Goal: Transaction & Acquisition: Book appointment/travel/reservation

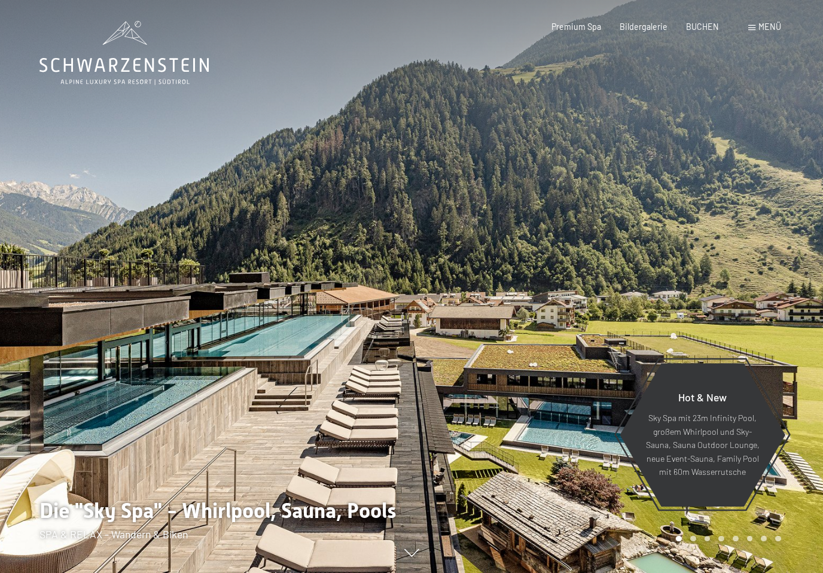
click at [760, 32] on div "Menü" at bounding box center [764, 27] width 33 height 12
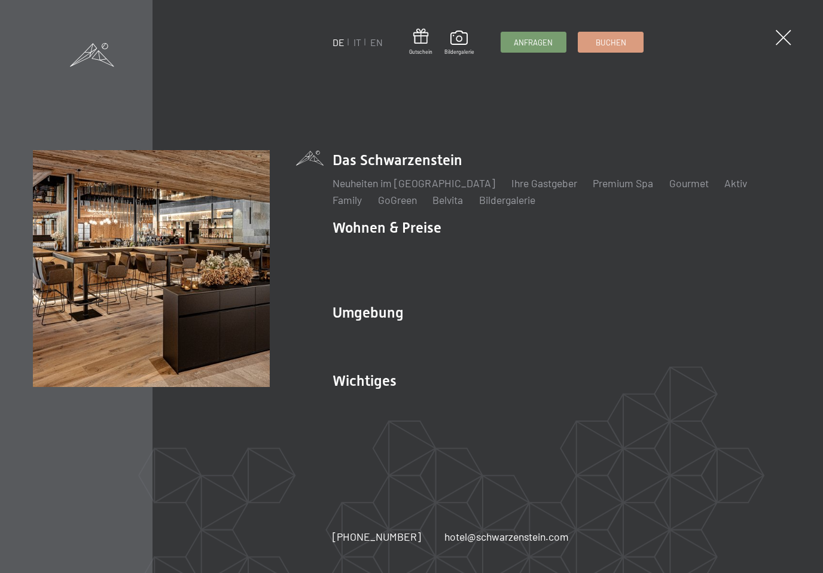
click at [358, 45] on link "IT" at bounding box center [357, 41] width 8 height 11
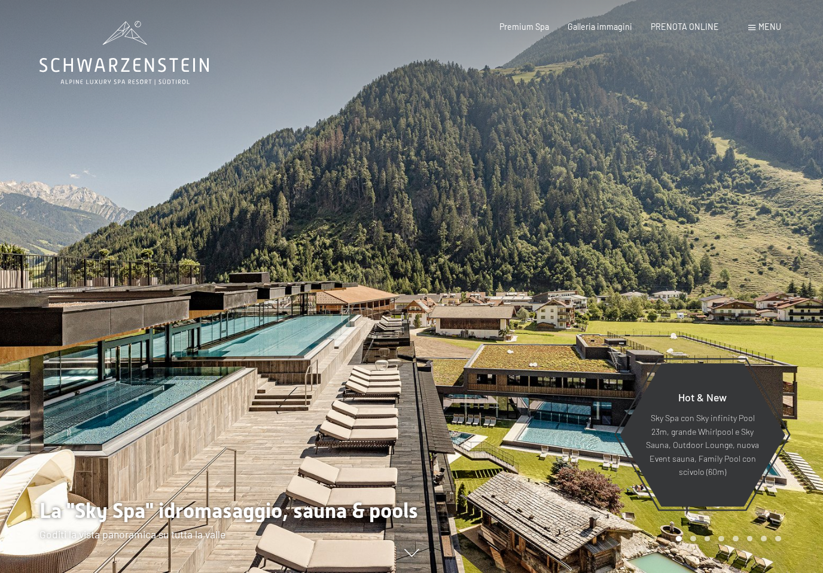
click at [694, 28] on span "PRENOTA ONLINE" at bounding box center [685, 27] width 68 height 10
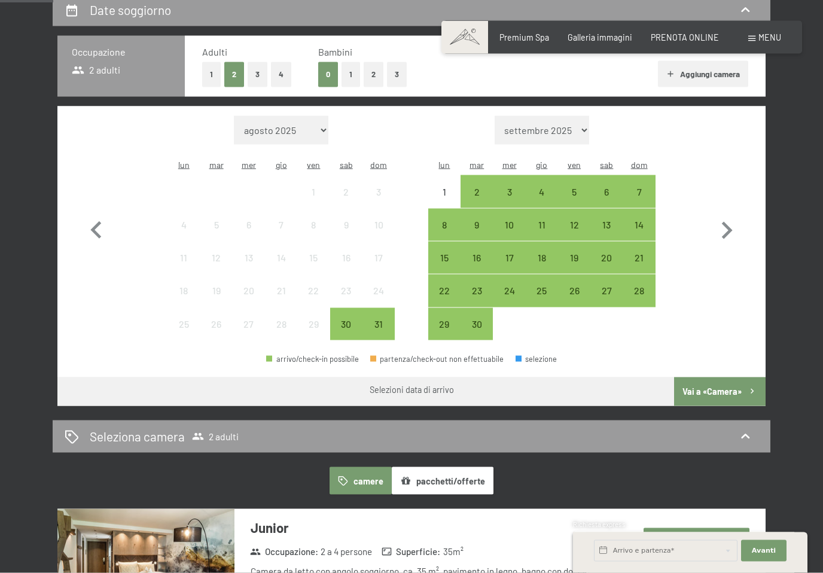
scroll to position [257, 0]
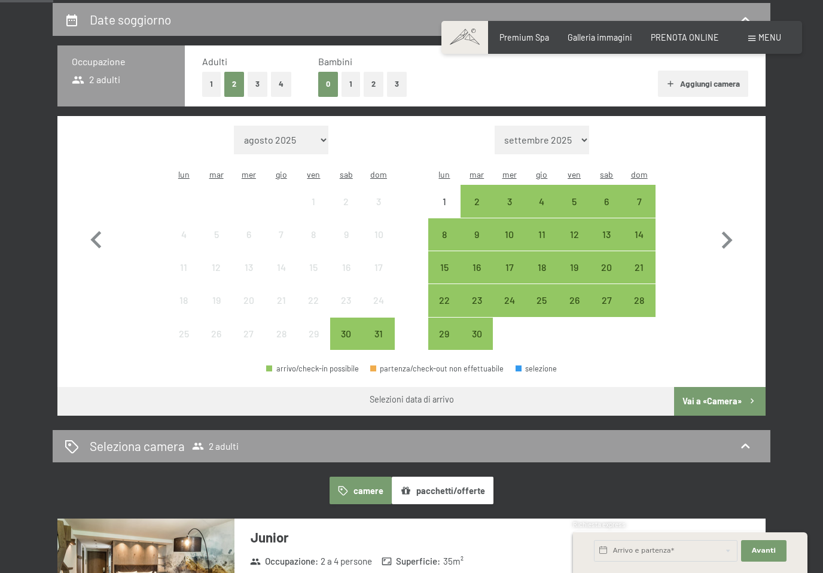
click at [579, 295] on div "26" at bounding box center [574, 310] width 30 height 30
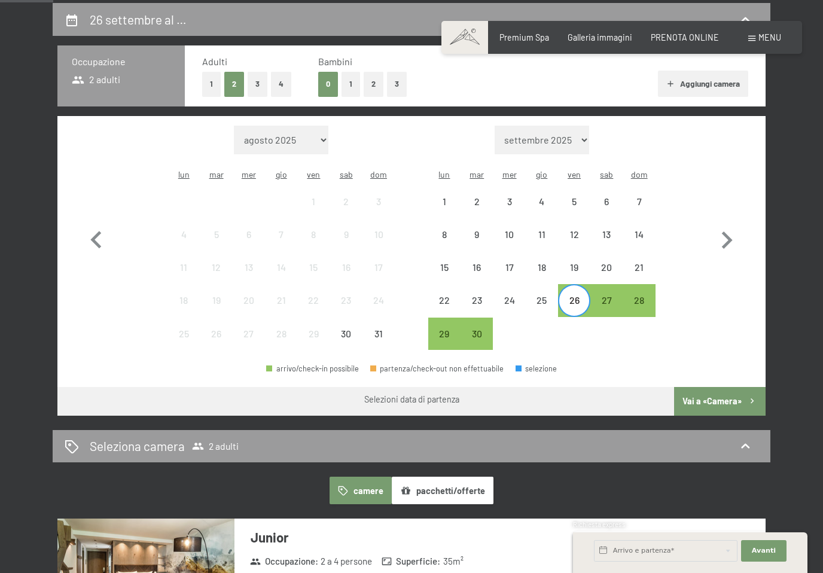
click at [640, 295] on div "28" at bounding box center [639, 310] width 30 height 30
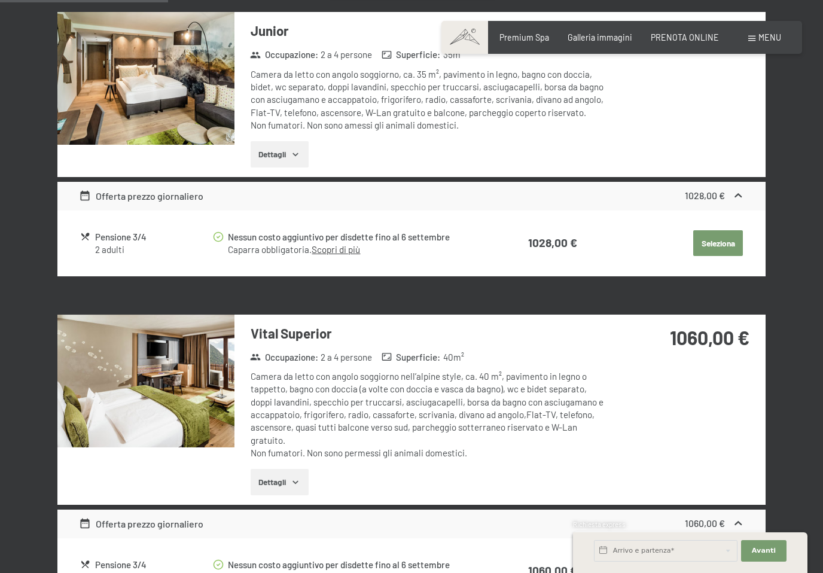
scroll to position [762, 0]
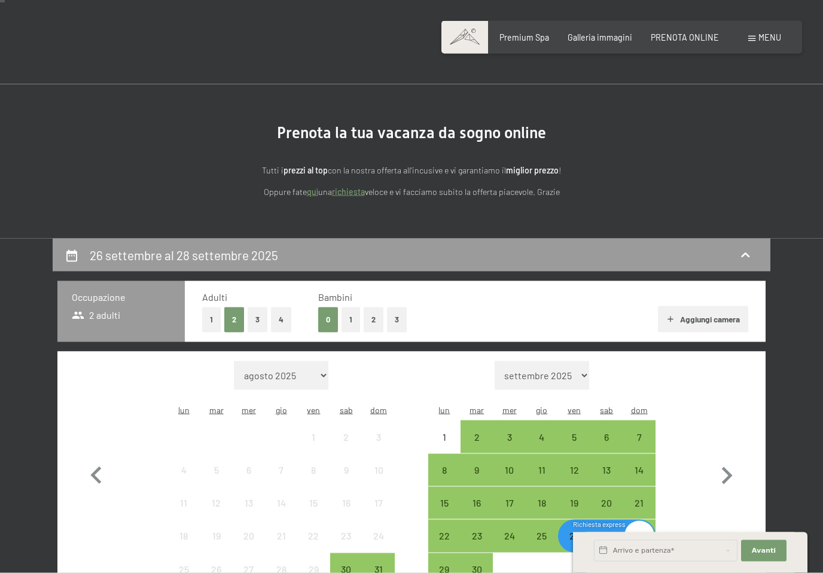
click at [355, 316] on button "1" at bounding box center [350, 319] width 19 height 25
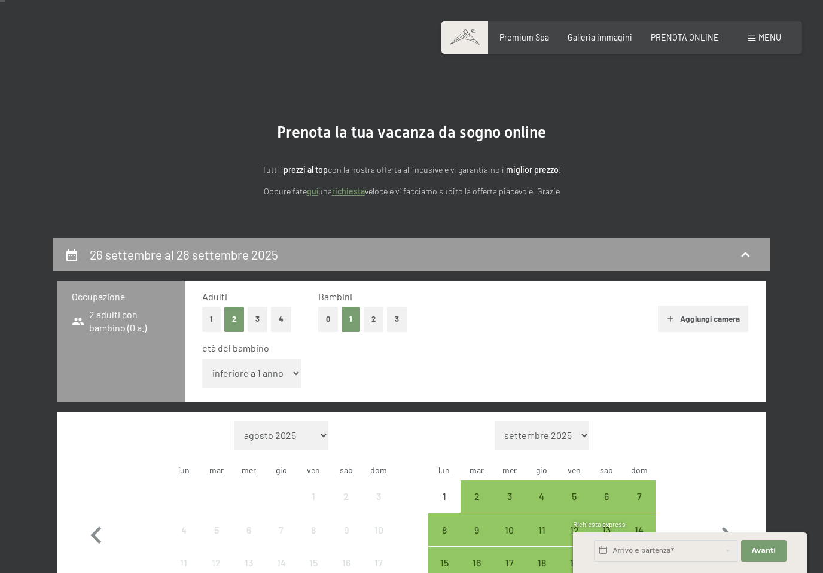
click at [286, 370] on select "inferiore a 1 anno 1 anno 2 anni 3 anni 4 anni 5 anni 6 anni 7 anni 8 anni 9 an…" at bounding box center [251, 373] width 99 height 29
select select "9"
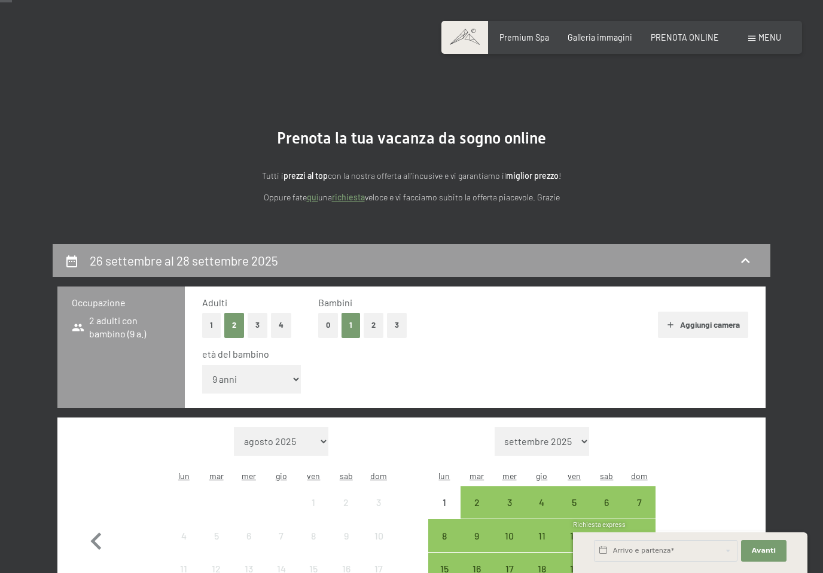
scroll to position [0, 0]
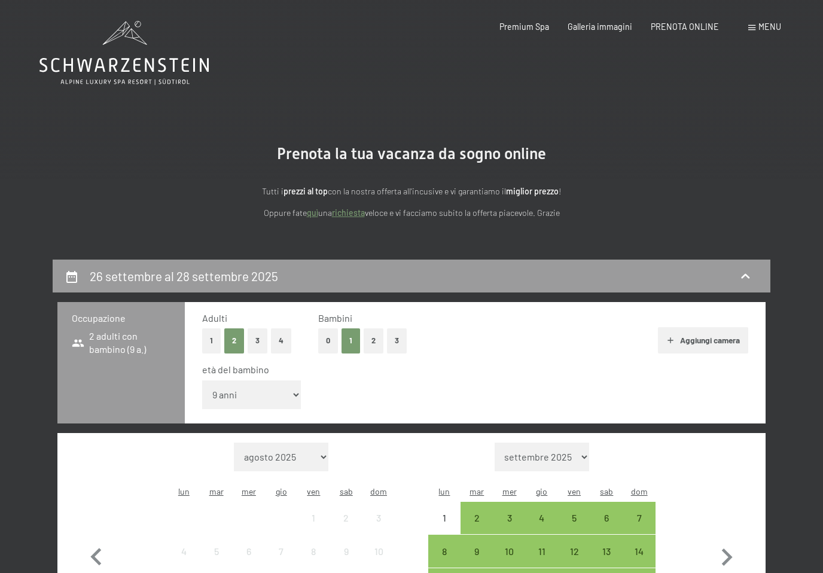
click at [599, 32] on div "Premium Spa Galleria immagini PRENOTA ONLINE" at bounding box center [599, 27] width 275 height 12
click at [599, 30] on div "Galleria immagini" at bounding box center [600, 27] width 65 height 12
click at [602, 28] on span "Galleria immagini" at bounding box center [600, 27] width 65 height 10
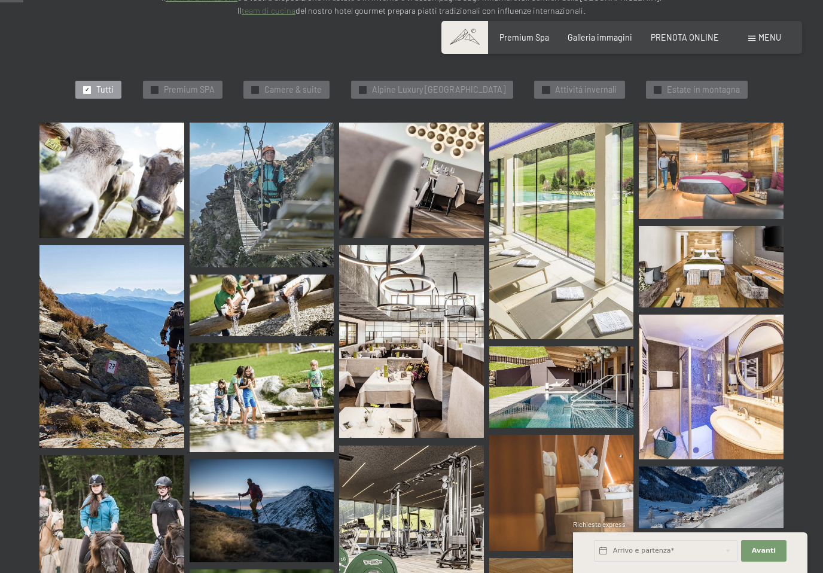
scroll to position [365, 0]
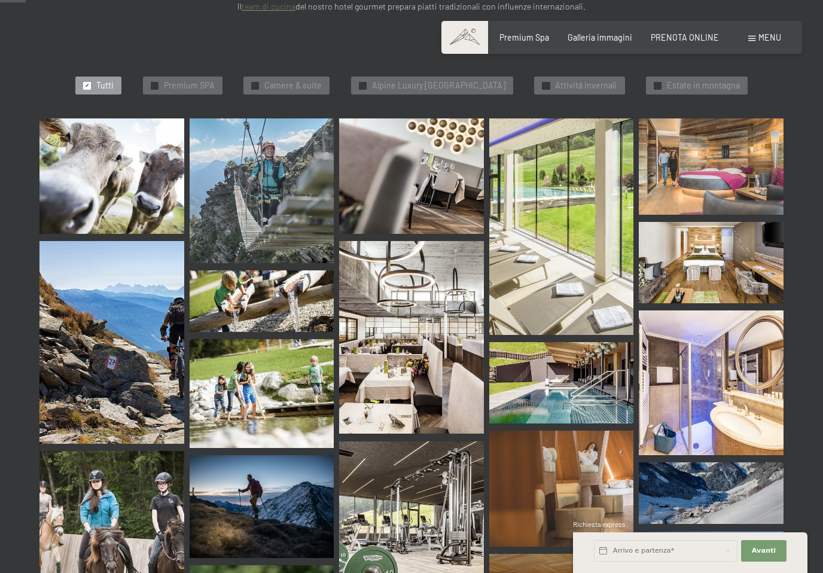
click at [440, 481] on img at bounding box center [411, 531] width 145 height 181
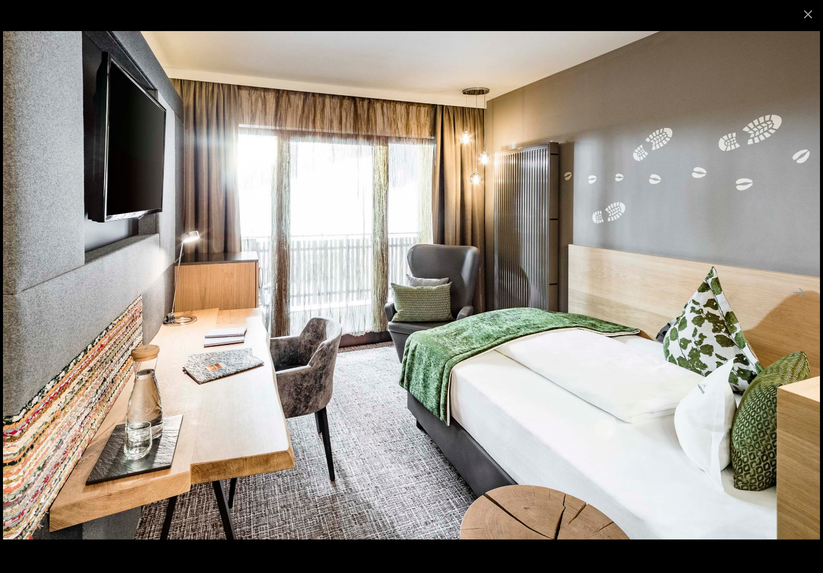
click at [807, 26] on button "Close gallery" at bounding box center [808, 14] width 30 height 28
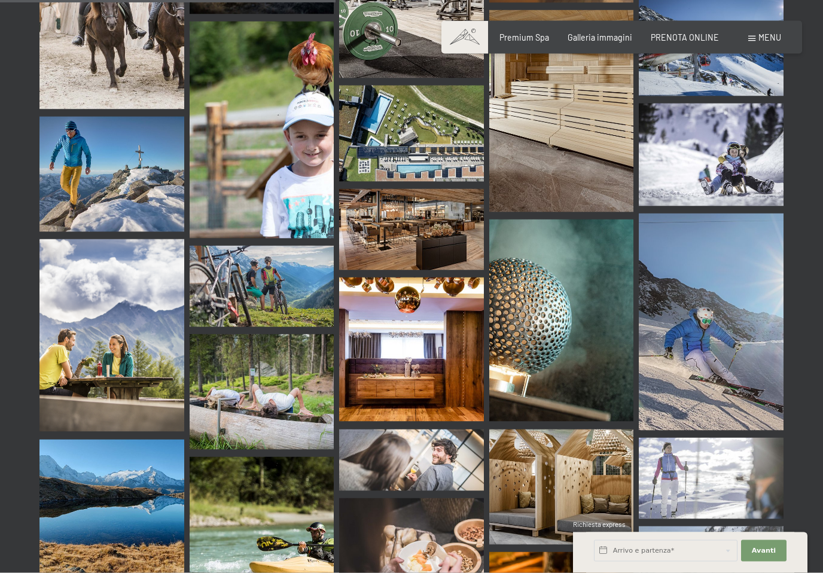
scroll to position [4755, 0]
